Goal: Transaction & Acquisition: Book appointment/travel/reservation

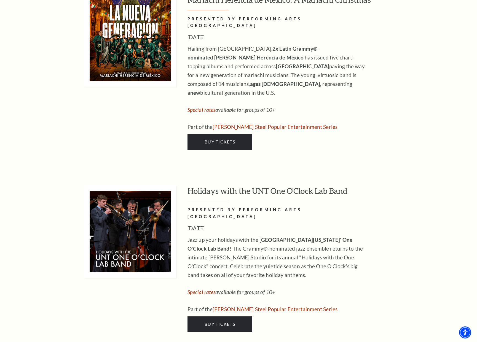
scroll to position [1978, 0]
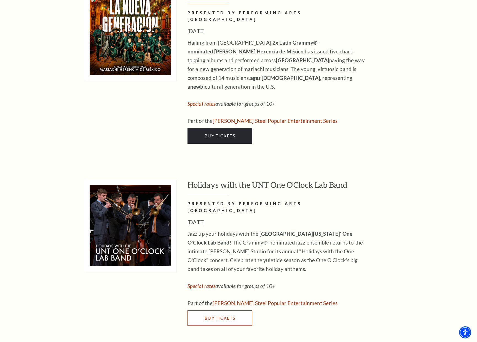
click at [223, 310] on link "Buy Tickets" at bounding box center [219, 317] width 65 height 15
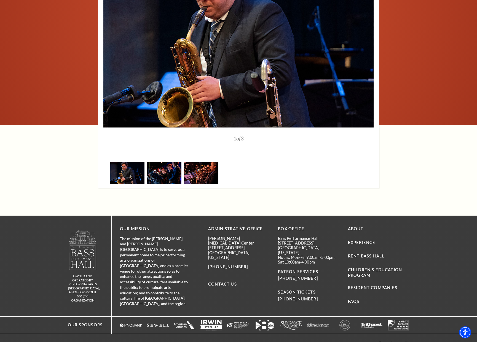
scroll to position [781, 0]
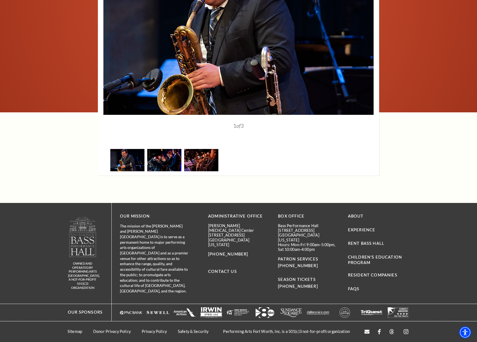
click at [441, 227] on div "owned and operated by Performing Arts [GEOGRAPHIC_DATA], A NOT-FOR-PROFIT 501(C…" at bounding box center [238, 253] width 477 height 101
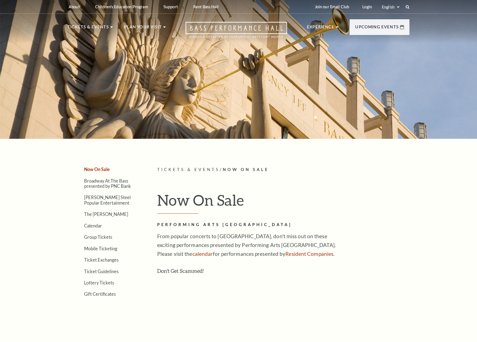
scroll to position [1978, 0]
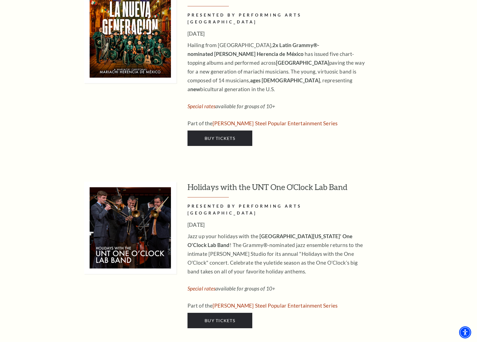
click at [411, 219] on div "Holidays with the UNT One O'Clock Lab Band PRESENTED BY PERFORMING ARTS FORT WO…" at bounding box center [238, 255] width 353 height 147
click at [211, 285] on link "Special rates" at bounding box center [201, 288] width 28 height 6
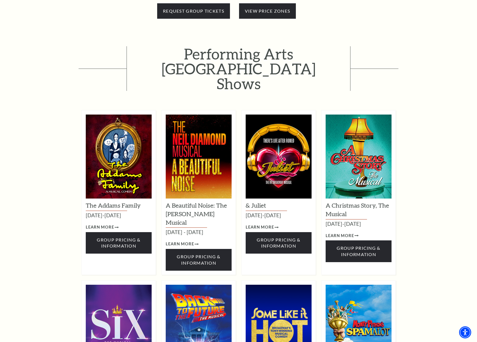
scroll to position [327, 0]
